Goal: Check status: Check status

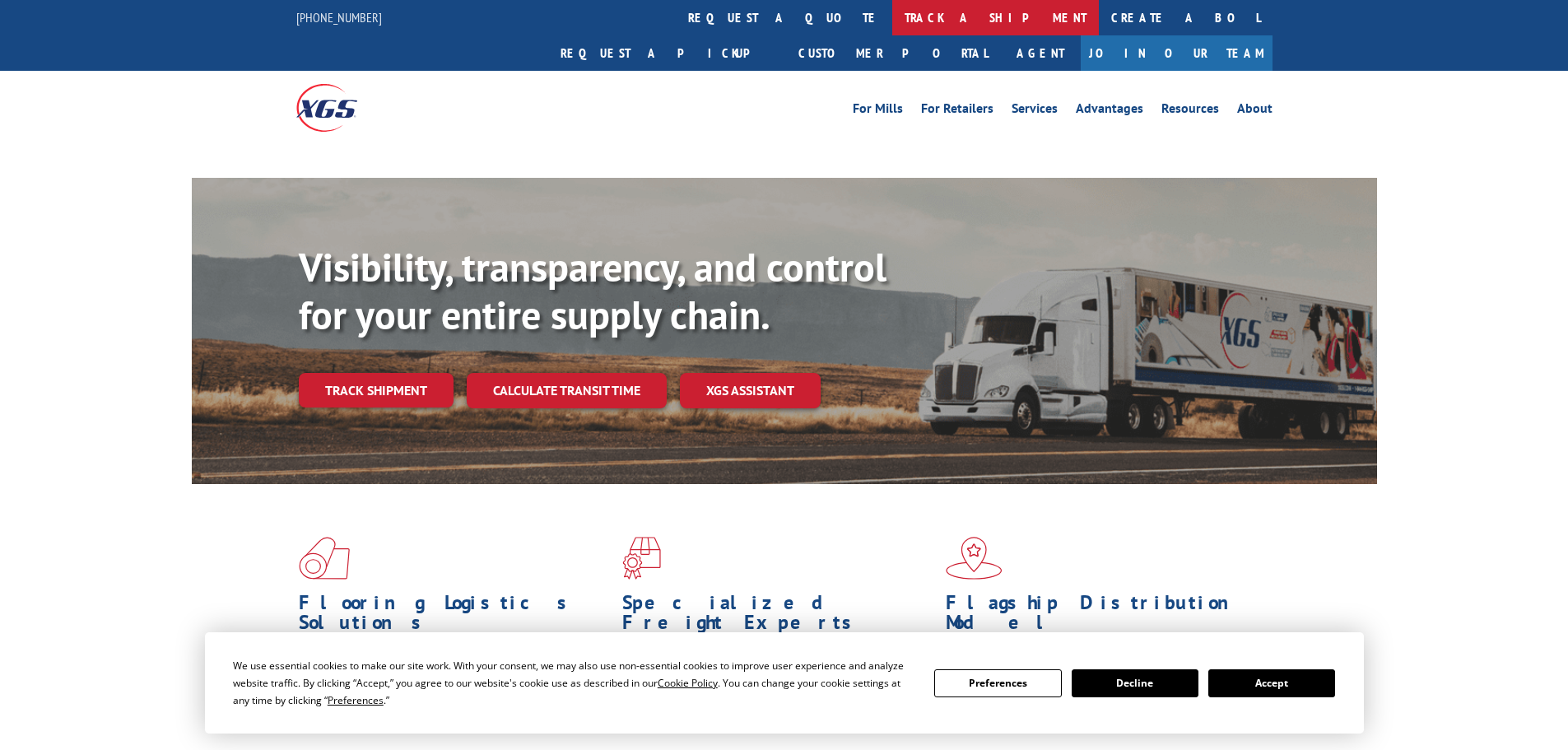
click at [892, 3] on link "track a shipment" at bounding box center [996, 18] width 206 height 35
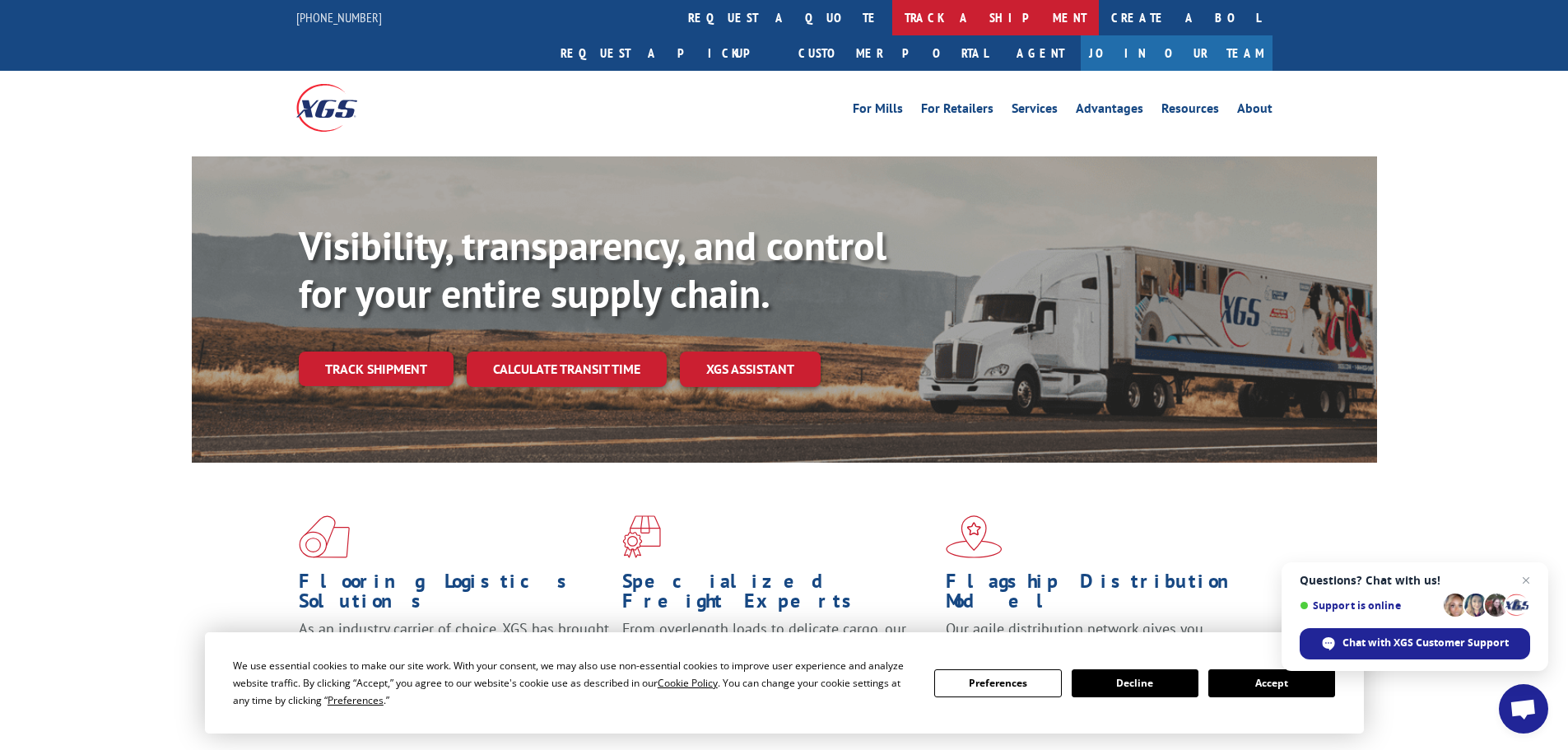
click at [892, 16] on link "track a shipment" at bounding box center [996, 18] width 206 height 35
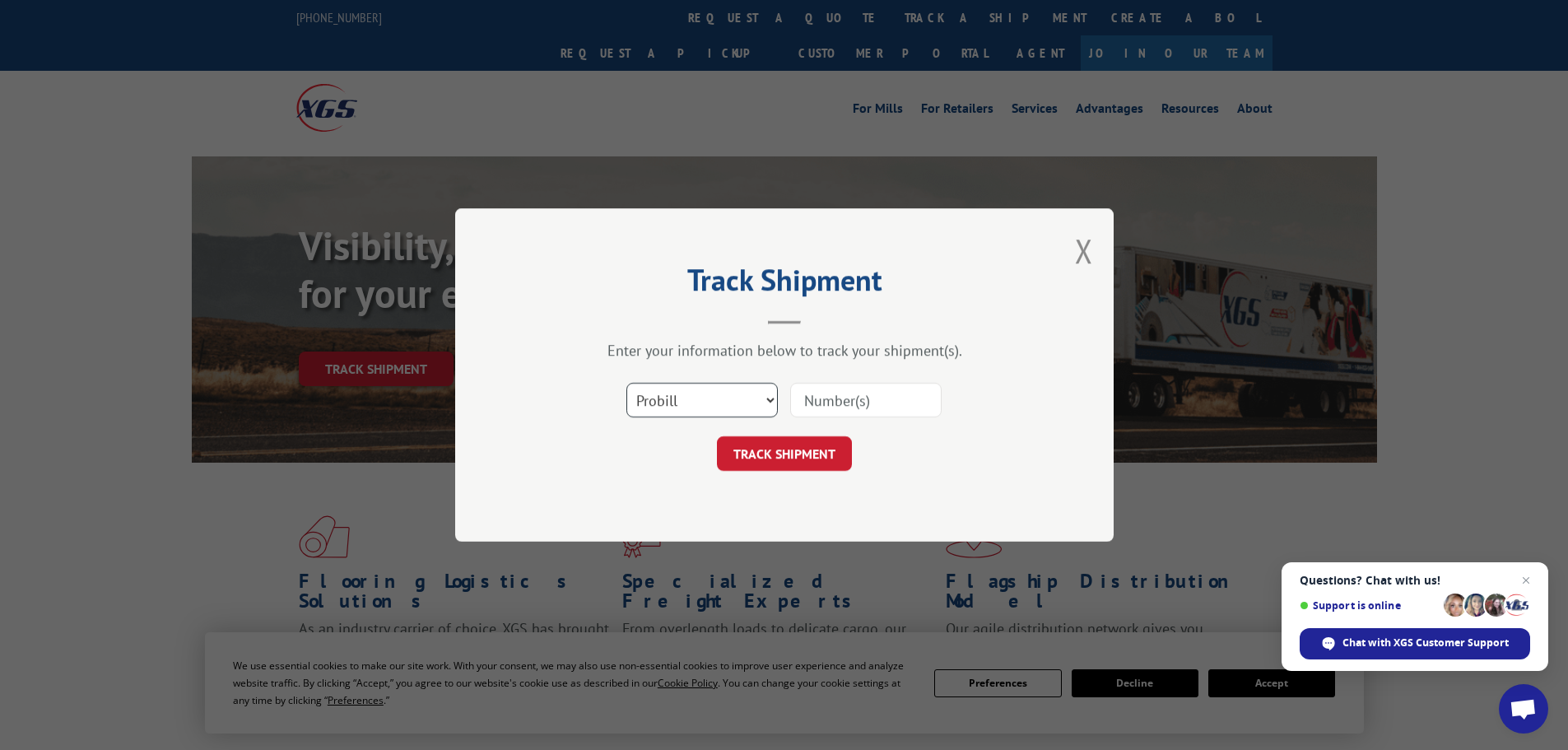
click at [670, 403] on select "Select category... Probill BOL PO" at bounding box center [702, 400] width 151 height 34
select select "po"
click at [626, 383] on select "Select category... Probill BOL PO" at bounding box center [702, 400] width 151 height 34
click at [844, 389] on input at bounding box center [866, 400] width 151 height 34
paste input "06532131"
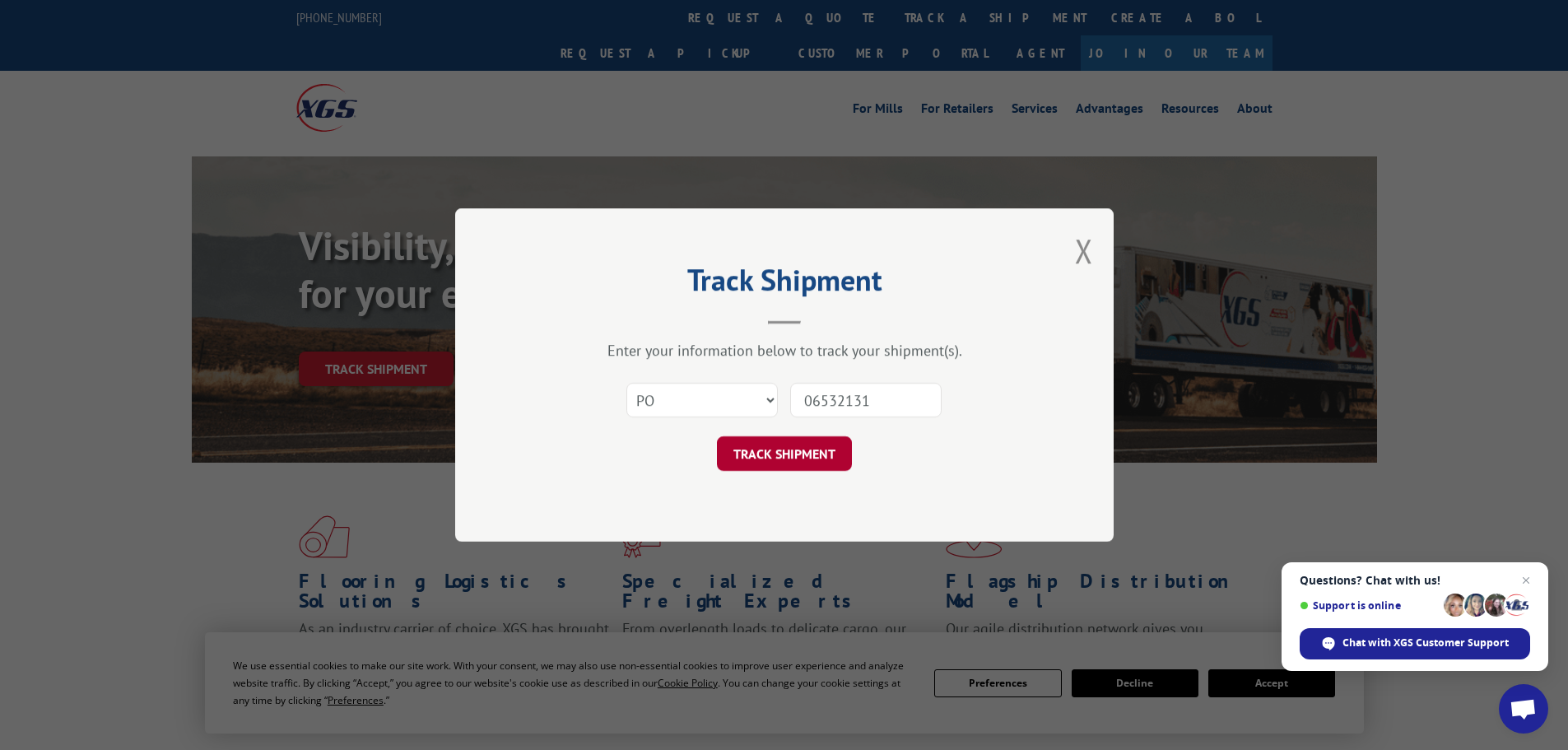
type input "06532131"
click at [749, 455] on button "TRACK SHIPMENT" at bounding box center [784, 453] width 135 height 34
